Goal: Task Accomplishment & Management: Manage account settings

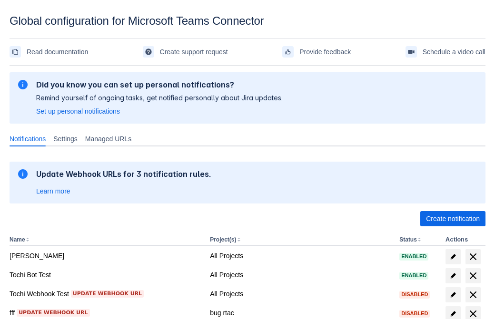
click at [453, 219] on span "Create notification" at bounding box center [453, 218] width 54 height 15
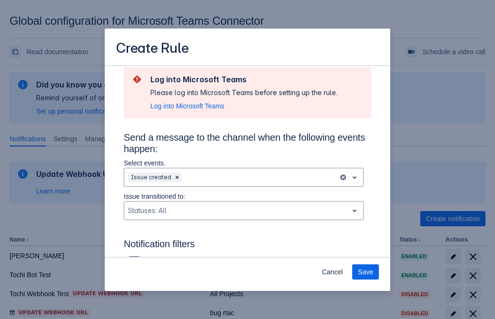
scroll to position [624, 0]
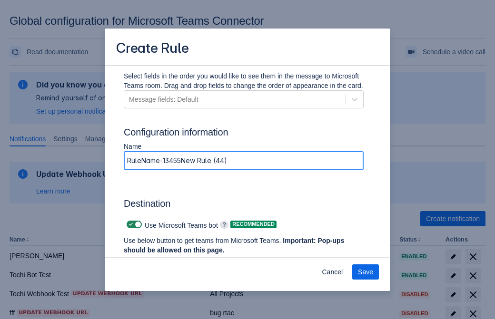
type input "RuleName-134553New Rule (44)"
click at [177, 261] on span "Authenticate in Microsoft Teams" at bounding box center [176, 268] width 94 height 15
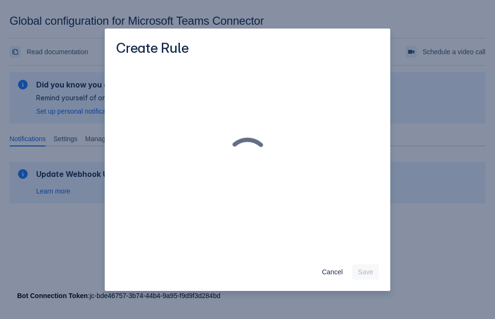
scroll to position [0, 0]
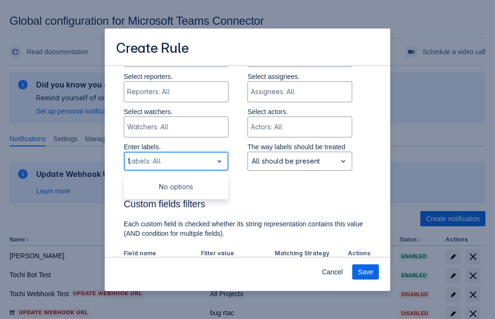
type input "134553_label"
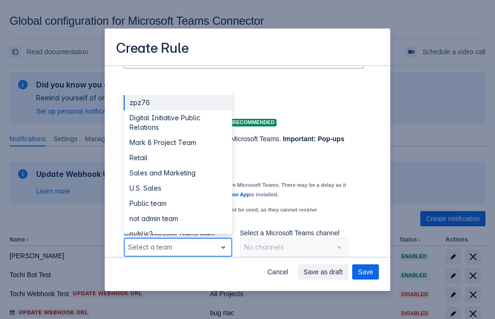
click at [178, 158] on div "Retail" at bounding box center [178, 157] width 109 height 15
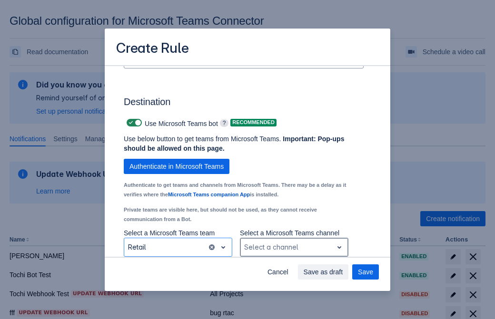
click at [294, 248] on div "Scrollable content" at bounding box center [286, 247] width 85 height 11
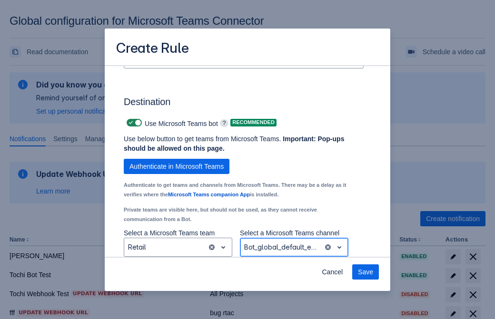
click at [366, 272] on span "Save" at bounding box center [365, 272] width 15 height 15
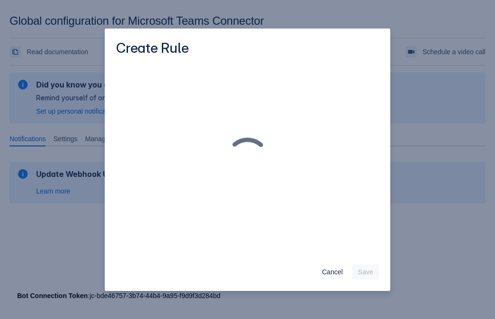
scroll to position [0, 0]
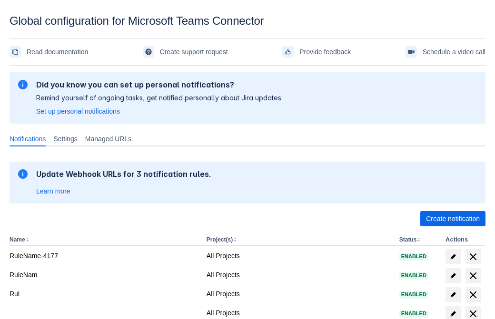
scroll to position [197, 0]
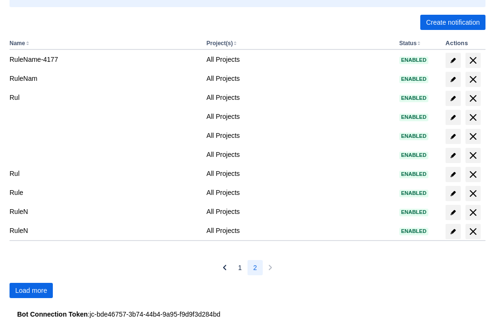
click at [31, 291] on span "Load more" at bounding box center [31, 290] width 32 height 15
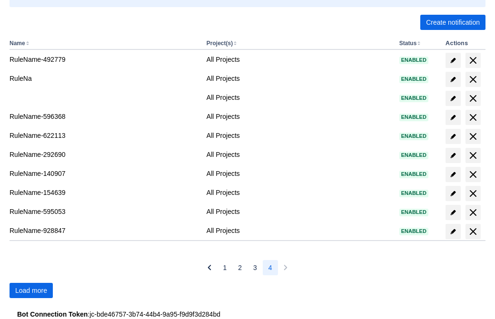
click at [31, 291] on span "Load more" at bounding box center [31, 290] width 32 height 15
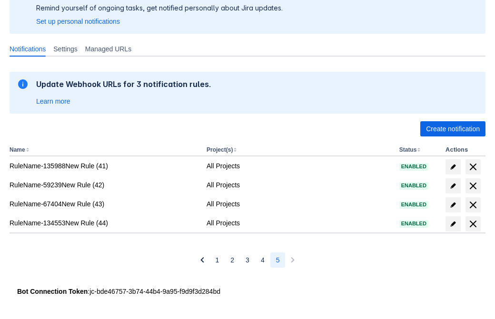
scroll to position [90, 0]
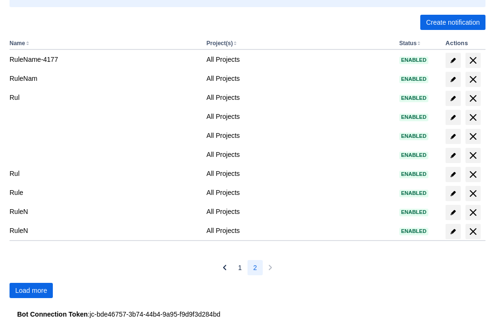
click at [31, 291] on span "Load more" at bounding box center [31, 290] width 32 height 15
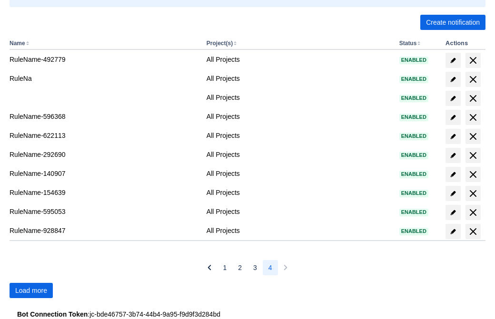
click at [31, 291] on span "Load more" at bounding box center [31, 290] width 32 height 15
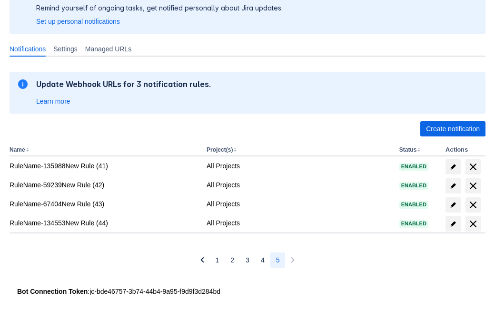
scroll to position [90, 0]
click at [473, 224] on span "delete" at bounding box center [472, 223] width 11 height 11
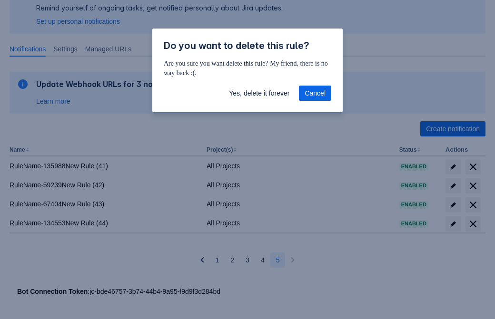
click at [259, 93] on span "Yes, delete it forever" at bounding box center [259, 93] width 60 height 15
